Goal: Task Accomplishment & Management: Use online tool/utility

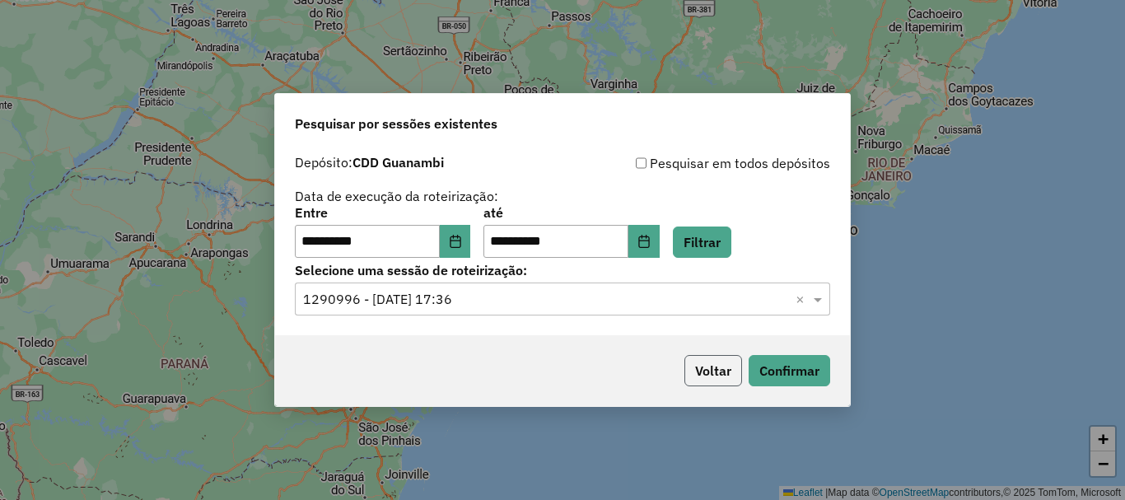
click at [713, 375] on button "Voltar" at bounding box center [713, 370] width 58 height 31
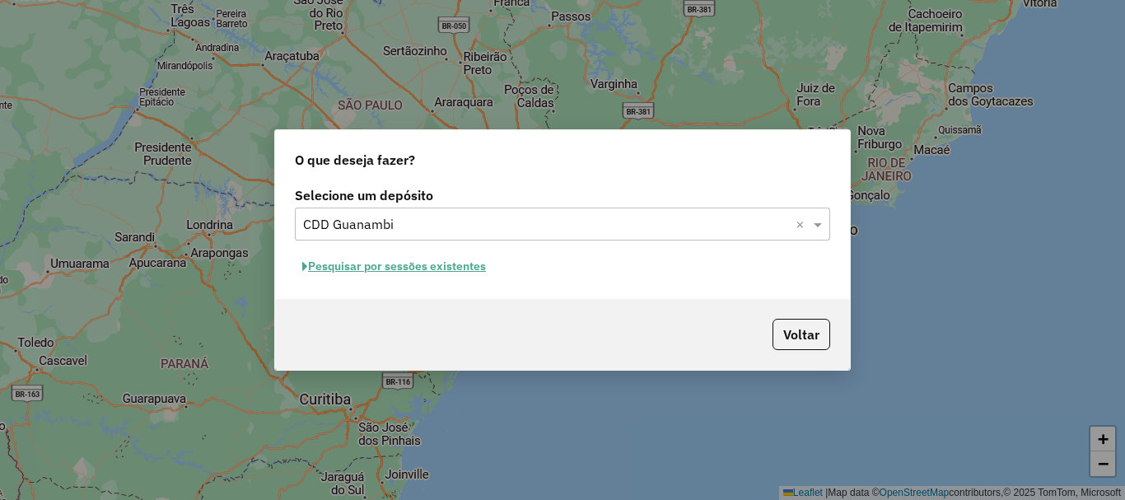
click at [566, 217] on input "text" at bounding box center [546, 225] width 486 height 20
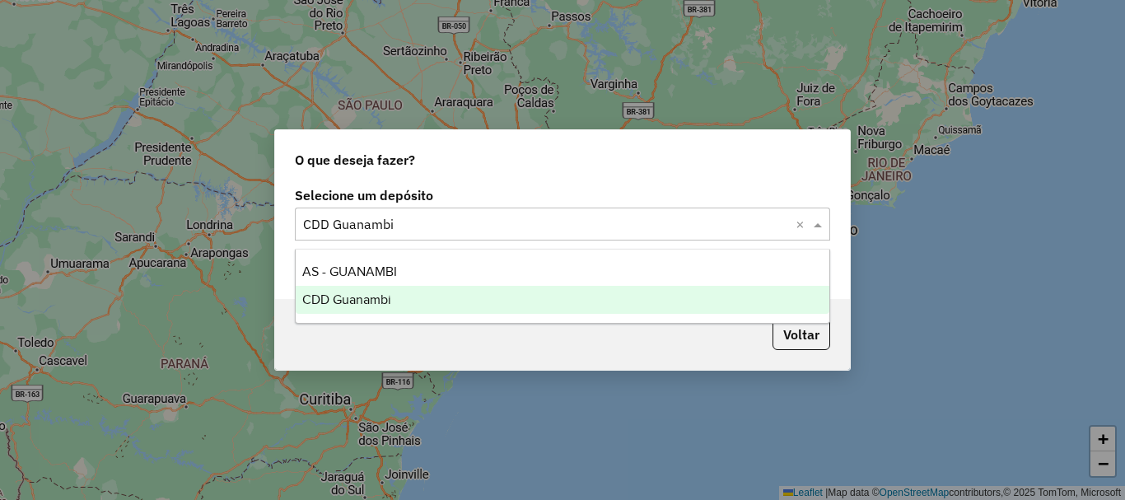
click at [416, 301] on div "CDD Guanambi" at bounding box center [563, 300] width 534 height 28
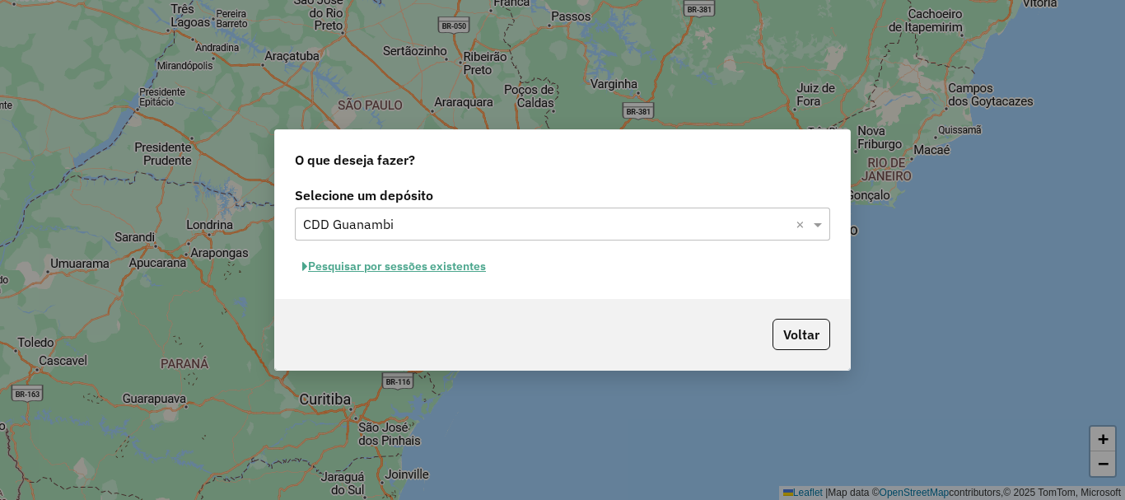
click at [474, 272] on button "Pesquisar por sessões existentes" at bounding box center [394, 267] width 198 height 26
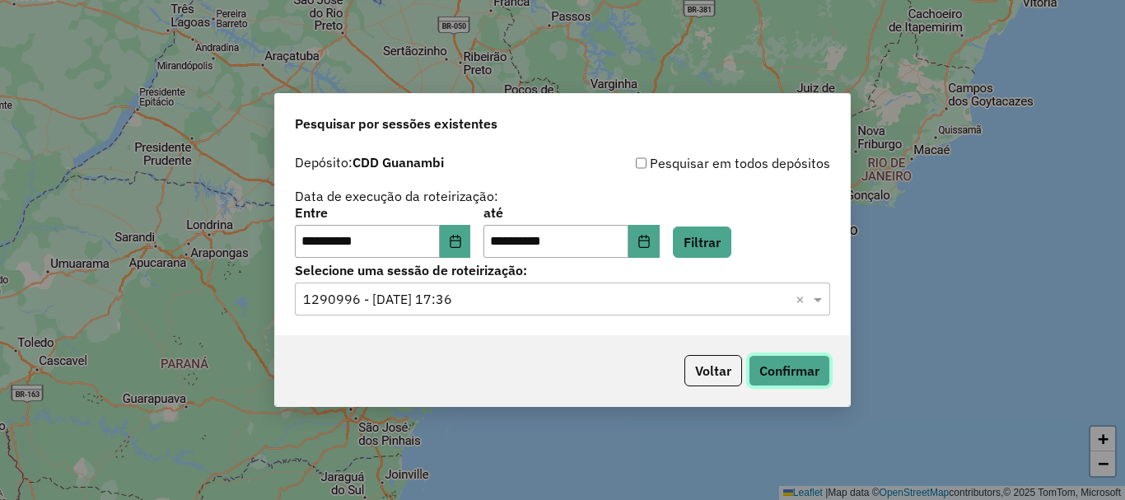
click at [777, 366] on button "Confirmar" at bounding box center [790, 370] width 82 height 31
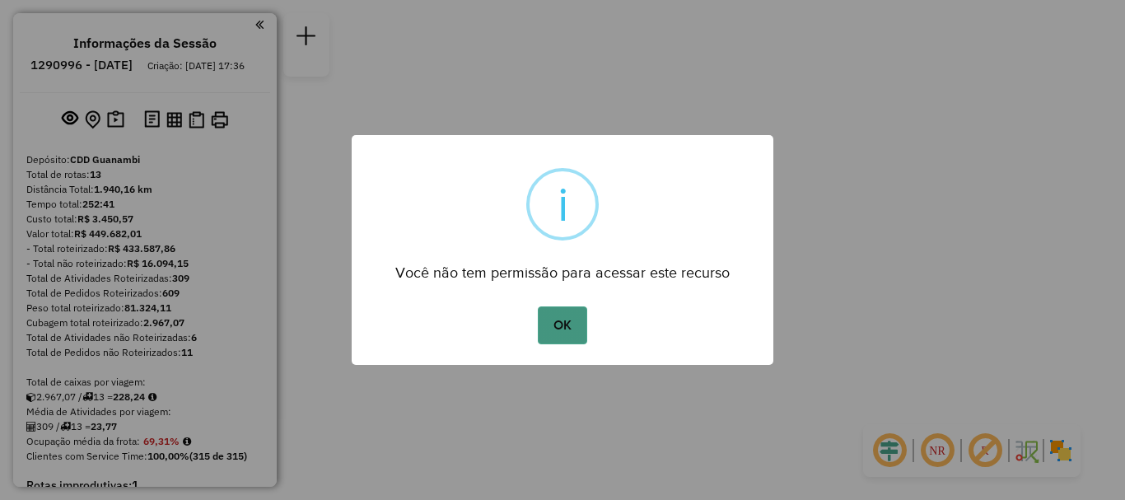
click at [552, 333] on button "OK" at bounding box center [562, 325] width 49 height 38
